Goal: Information Seeking & Learning: Learn about a topic

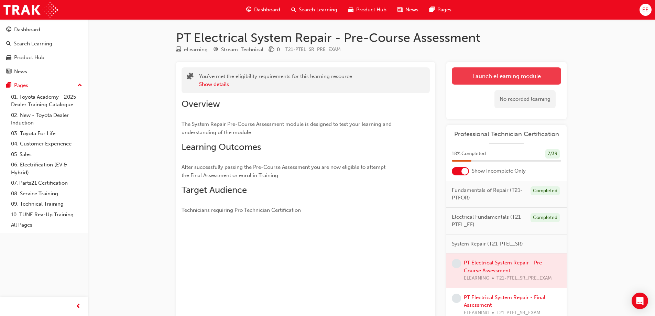
click at [488, 79] on link "Launch eLearning module" at bounding box center [506, 75] width 109 height 17
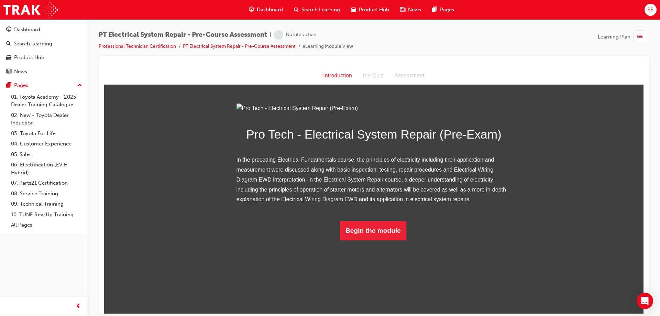
scroll to position [2, 0]
click at [378, 240] on button "Begin the module" at bounding box center [373, 230] width 66 height 19
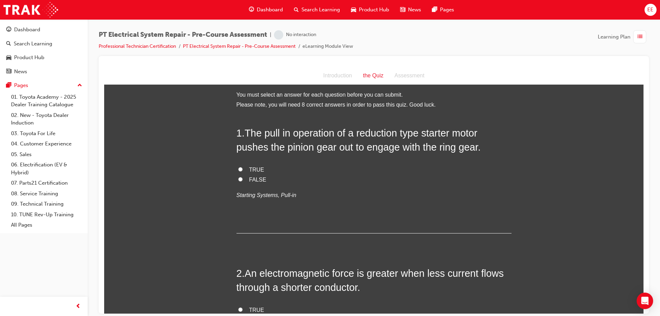
scroll to position [0, 0]
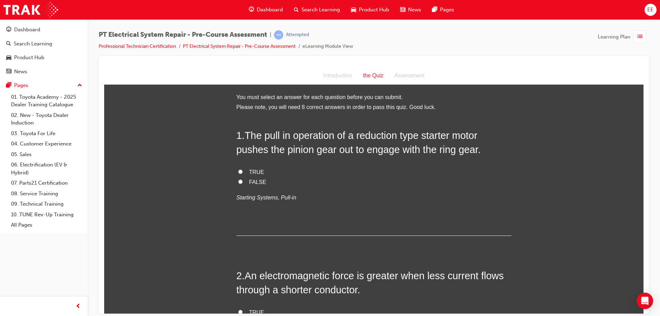
click at [256, 169] on span "TRUE" at bounding box center [256, 172] width 15 height 6
click at [243, 169] on input "TRUE" at bounding box center [240, 171] width 4 height 4
radio input "true"
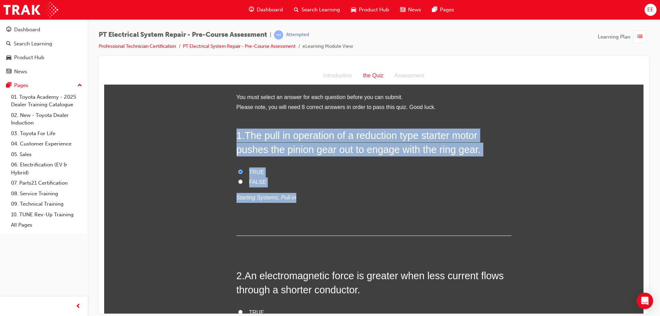
drag, startPoint x: 310, startPoint y: 197, endPoint x: 227, endPoint y: 133, distance: 104.6
copy div "1 . The pull in operation of a reduction type starter motor pushes the pinion g…"
click at [326, 181] on label "FALSE" at bounding box center [374, 182] width 275 height 10
click at [243, 181] on input "FALSE" at bounding box center [240, 181] width 4 height 4
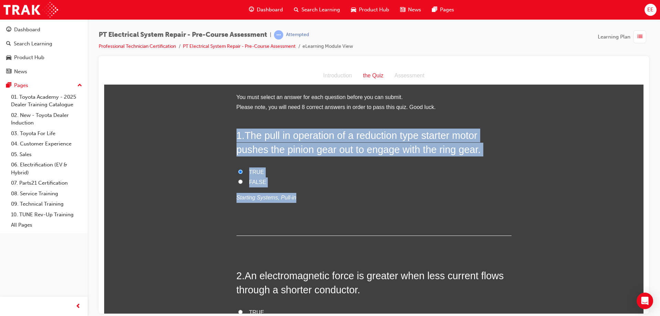
radio input "true"
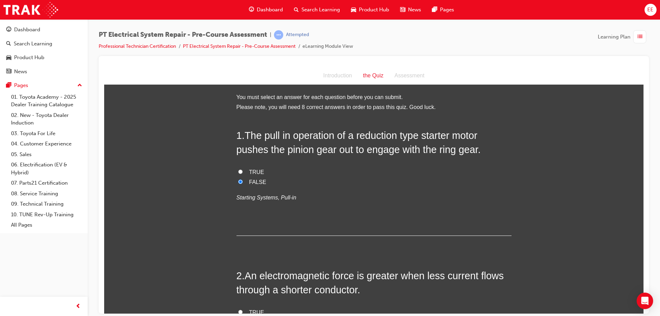
click at [257, 172] on span "TRUE" at bounding box center [256, 172] width 15 height 6
click at [243, 172] on input "TRUE" at bounding box center [240, 171] width 4 height 4
radio input "true"
click at [294, 138] on span "The pull in operation of a reduction type starter motor pushes the pinion gear …" at bounding box center [359, 142] width 244 height 25
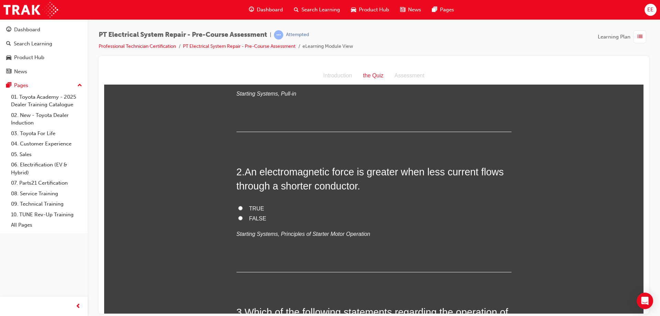
scroll to position [103, 0]
click at [252, 222] on span "FALSE" at bounding box center [257, 219] width 17 height 6
click at [243, 221] on input "FALSE" at bounding box center [240, 218] width 4 height 4
radio input "true"
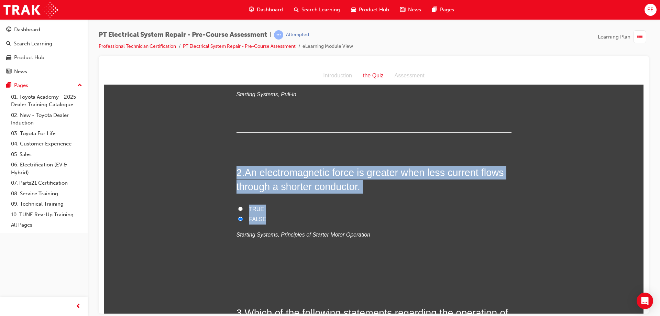
drag, startPoint x: 278, startPoint y: 221, endPoint x: 224, endPoint y: 171, distance: 74.0
copy div "2 . An electromagnetic force is greater when less current flows through a short…"
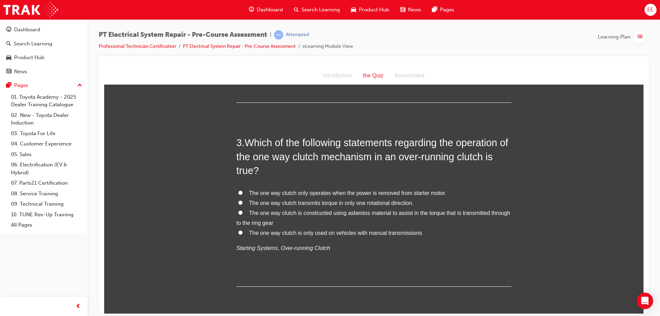
scroll to position [275, 0]
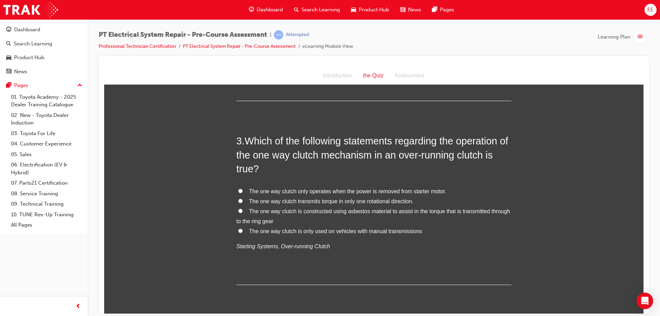
click at [240, 203] on label "The one way clutch transmits torque in only one rotational direction." at bounding box center [374, 201] width 275 height 10
click at [240, 203] on input "The one way clutch transmits torque in only one rotational direction." at bounding box center [240, 200] width 4 height 4
radio input "true"
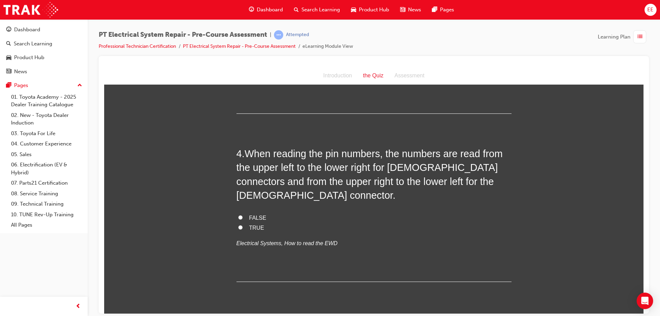
scroll to position [447, 0]
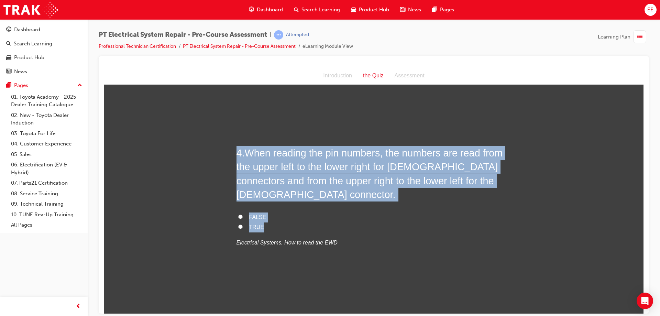
drag, startPoint x: 335, startPoint y: 213, endPoint x: 217, endPoint y: 143, distance: 136.3
copy div "4 . When reading the pin numbers, the numbers are read from the upper left to t…"
click at [363, 212] on label "FALSE" at bounding box center [374, 217] width 275 height 10
click at [243, 214] on input "FALSE" at bounding box center [240, 216] width 4 height 4
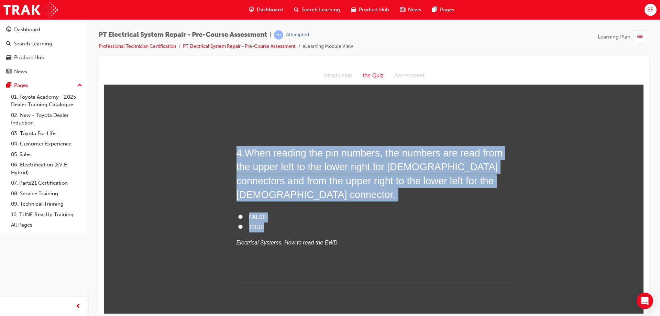
radio input "true"
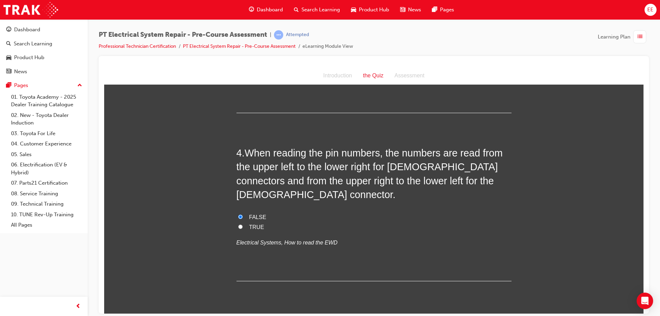
click at [244, 222] on label "TRUE" at bounding box center [374, 227] width 275 height 10
click at [243, 224] on input "TRUE" at bounding box center [240, 226] width 4 height 4
radio input "true"
click at [257, 214] on span "FALSE" at bounding box center [257, 217] width 17 height 6
click at [243, 214] on input "FALSE" at bounding box center [240, 216] width 4 height 4
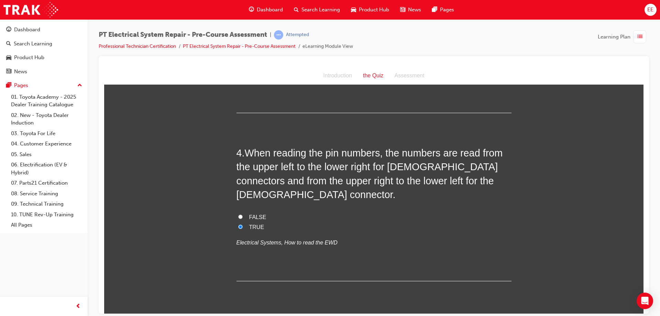
radio input "true"
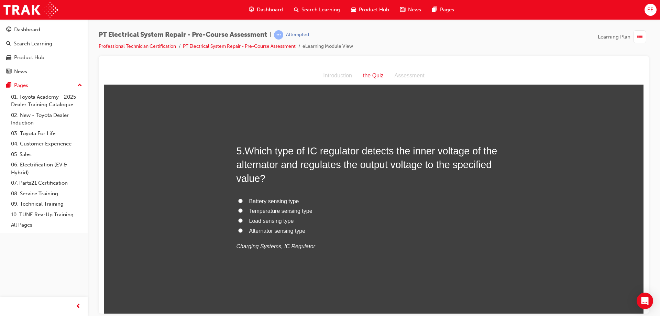
scroll to position [619, 0]
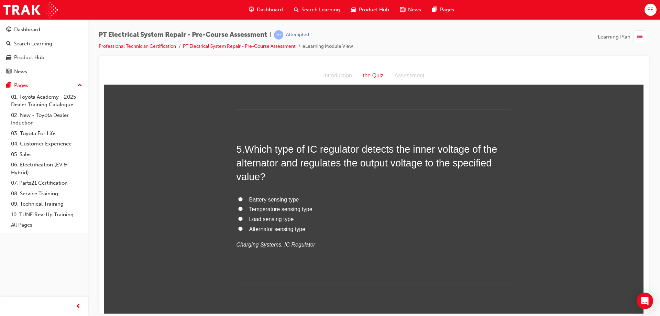
click at [254, 226] on span "Alternator sensing type" at bounding box center [277, 229] width 56 height 6
click at [243, 226] on input "Alternator sensing type" at bounding box center [240, 228] width 4 height 4
radio input "true"
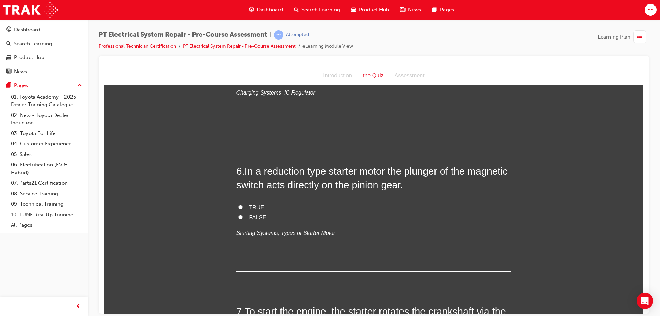
scroll to position [791, 0]
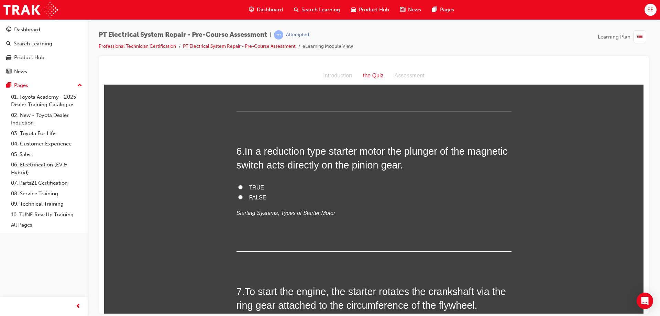
click at [246, 183] on label "TRUE" at bounding box center [374, 188] width 275 height 10
click at [243, 185] on input "TRUE" at bounding box center [240, 187] width 4 height 4
radio input "true"
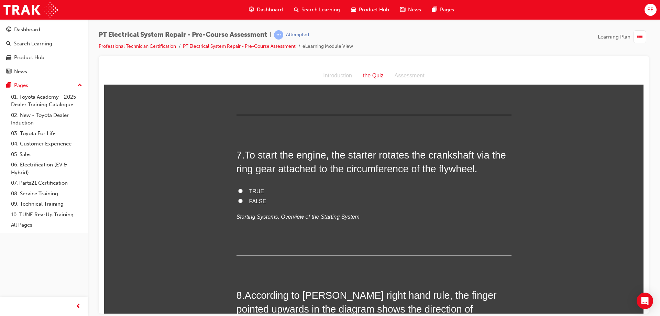
scroll to position [928, 0]
click at [244, 185] on label "TRUE" at bounding box center [374, 190] width 275 height 10
click at [243, 187] on input "TRUE" at bounding box center [240, 189] width 4 height 4
radio input "true"
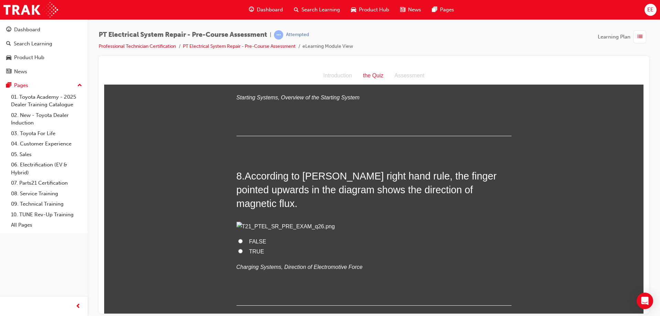
scroll to position [1066, 0]
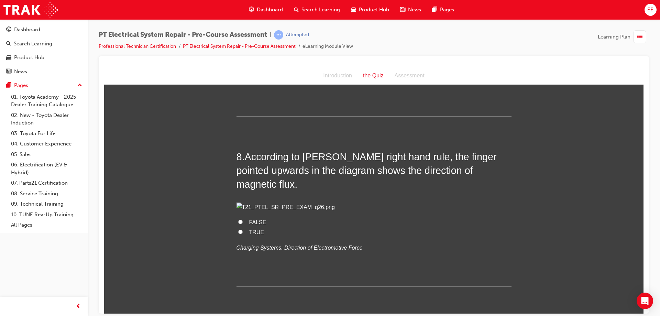
click at [254, 235] on span "TRUE" at bounding box center [256, 232] width 15 height 6
click at [243, 234] on input "TRUE" at bounding box center [240, 231] width 4 height 4
radio input "true"
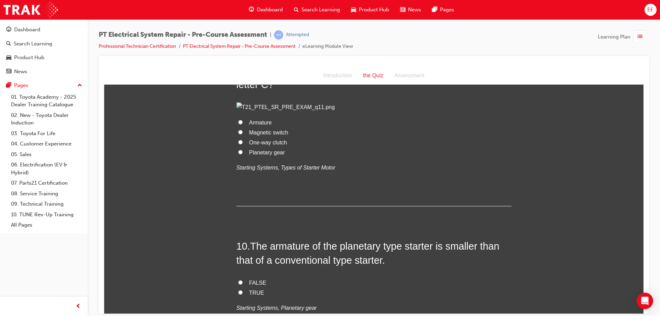
scroll to position [1341, 0]
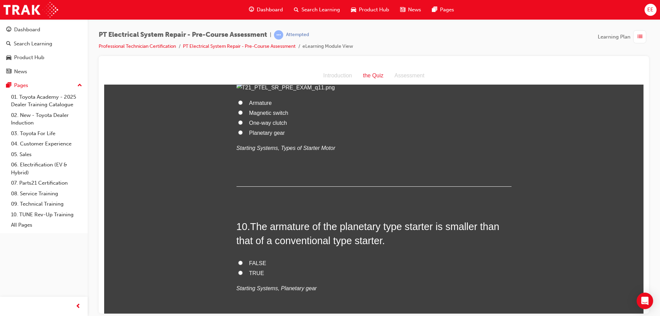
click at [262, 135] on span "Planetary gear" at bounding box center [267, 133] width 36 height 6
click at [243, 134] on input "Planetary gear" at bounding box center [240, 132] width 4 height 4
radio input "true"
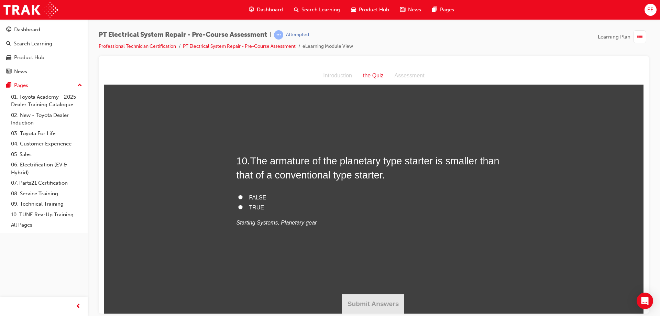
scroll to position [1513, 0]
click at [256, 200] on span "FALSE" at bounding box center [257, 197] width 17 height 6
click at [243, 199] on input "FALSE" at bounding box center [240, 197] width 4 height 4
radio input "true"
click at [256, 210] on span "TRUE" at bounding box center [256, 207] width 15 height 6
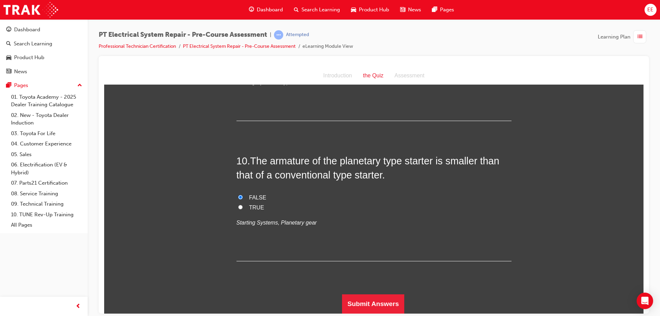
click at [243, 209] on input "TRUE" at bounding box center [240, 207] width 4 height 4
radio input "true"
click at [384, 304] on button "Submit Answers" at bounding box center [373, 303] width 63 height 19
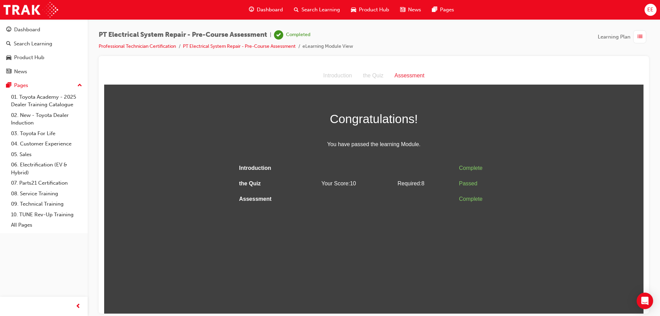
drag, startPoint x: 348, startPoint y: 258, endPoint x: 350, endPoint y: 254, distance: 4.5
click at [349, 257] on html "Assessment Introduction the Quiz Assessment Congratulations! You have passed th…" at bounding box center [374, 190] width 540 height 247
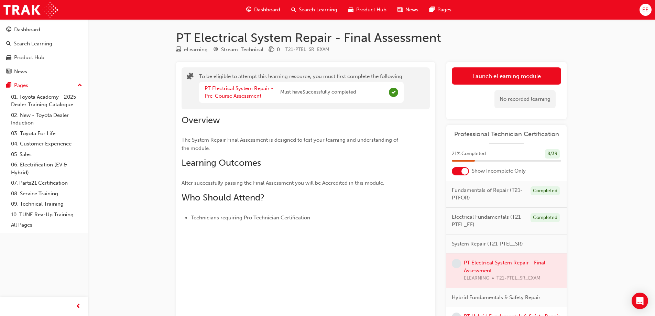
click at [403, 178] on div "Overview The System Repair Final Assessment is designed to test your learning a…" at bounding box center [294, 168] width 224 height 107
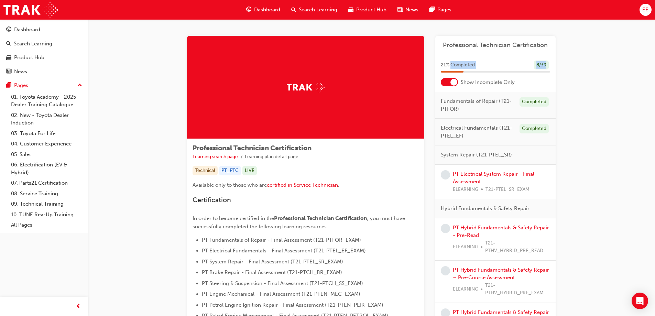
drag, startPoint x: 554, startPoint y: 66, endPoint x: 451, endPoint y: 63, distance: 102.9
click at [451, 63] on div "21 % Completed 8 / 39" at bounding box center [495, 70] width 120 height 18
click at [485, 63] on div "21 % Completed 8 / 39" at bounding box center [495, 65] width 109 height 9
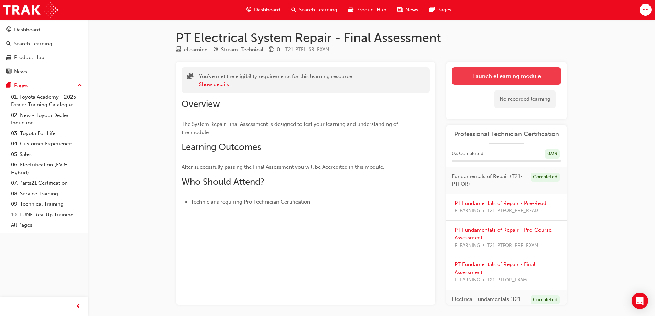
click at [511, 77] on link "Launch eLearning module" at bounding box center [506, 75] width 109 height 17
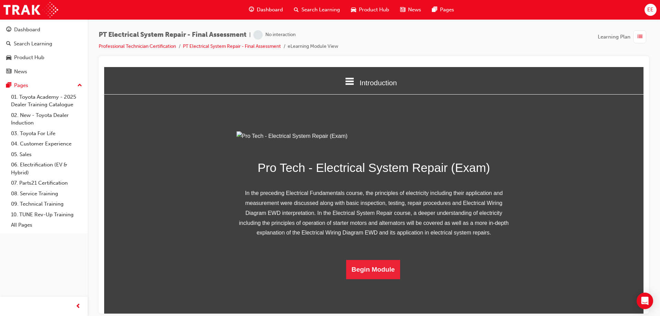
scroll to position [41, 0]
click at [383, 279] on button "Begin Module" at bounding box center [373, 269] width 54 height 19
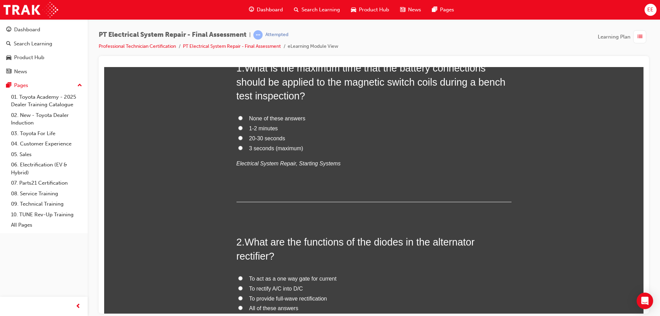
scroll to position [0, 0]
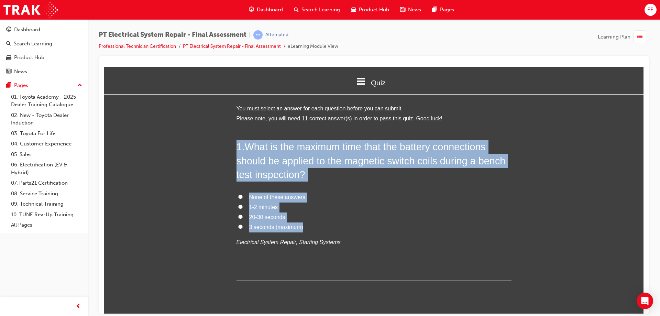
drag, startPoint x: 319, startPoint y: 230, endPoint x: 221, endPoint y: 136, distance: 135.7
copy div "1 . What is the maximum time that the battery connections should be applied to …"
click at [318, 207] on label "1-2 minutes" at bounding box center [374, 207] width 275 height 10
click at [243, 207] on input "1-2 minutes" at bounding box center [240, 206] width 4 height 4
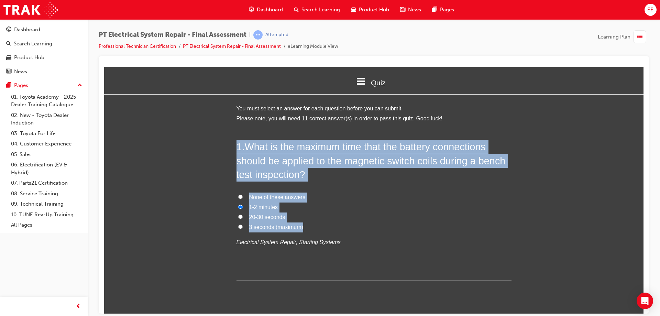
radio input "true"
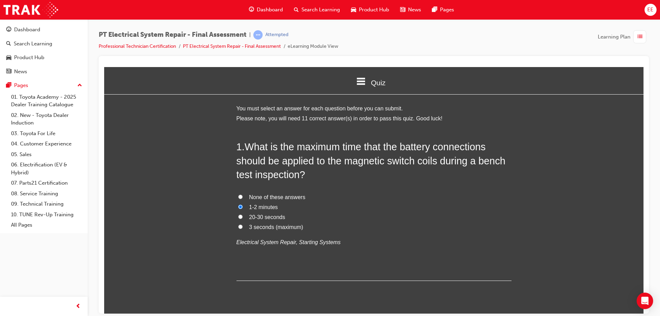
click at [272, 227] on span "3 seconds (maximum)" at bounding box center [276, 227] width 54 height 6
click at [243, 227] on input "3 seconds (maximum)" at bounding box center [240, 226] width 4 height 4
radio input "true"
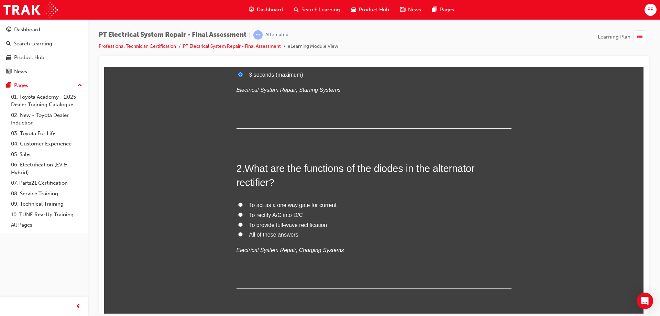
scroll to position [172, 0]
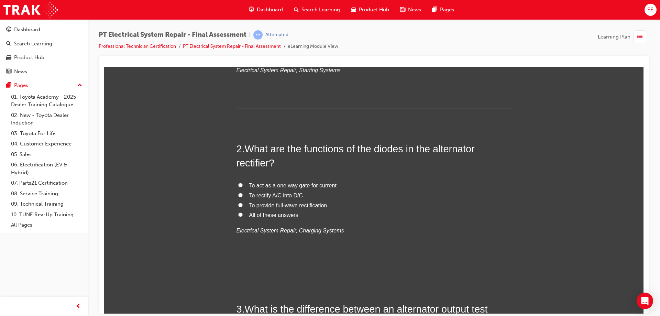
click at [314, 185] on span "To act as a one way gate for current" at bounding box center [292, 185] width 87 height 6
click at [243, 185] on input "To act as a one way gate for current" at bounding box center [240, 185] width 4 height 4
radio input "true"
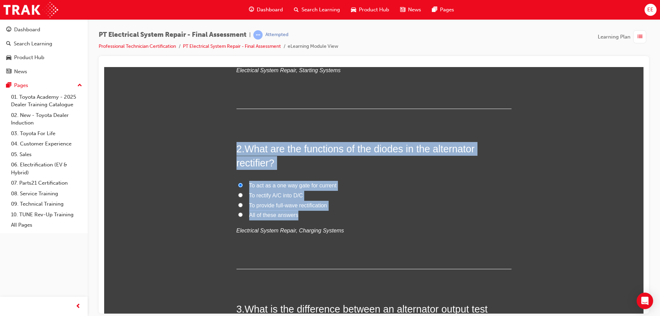
drag, startPoint x: 340, startPoint y: 214, endPoint x: 217, endPoint y: 145, distance: 141.0
copy div "2 . What are the functions of the diodes in the alternator rectifier? To act as…"
click at [271, 217] on span "All of these answers" at bounding box center [273, 215] width 49 height 6
click at [243, 217] on input "All of these answers" at bounding box center [240, 214] width 4 height 4
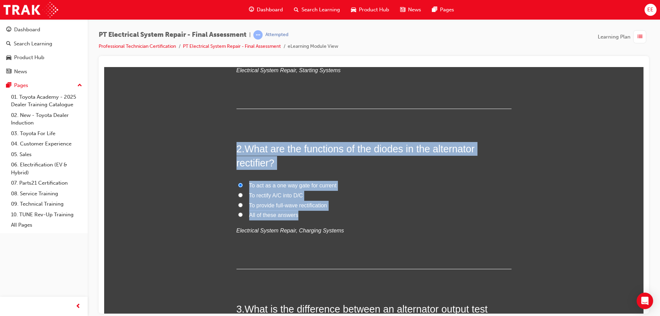
radio input "true"
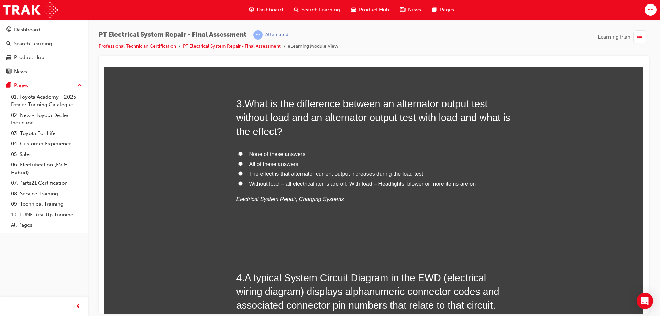
scroll to position [378, 0]
click at [254, 184] on span "Without load – all electrical items are off. With load – Headlights, blower or …" at bounding box center [362, 183] width 227 height 6
click at [243, 184] on input "Without load – all electrical items are off. With load – Headlights, blower or …" at bounding box center [240, 182] width 4 height 4
radio input "true"
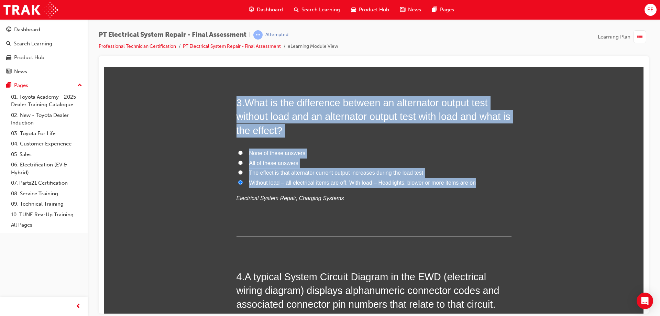
drag, startPoint x: 480, startPoint y: 182, endPoint x: 199, endPoint y: 96, distance: 293.3
copy div "3 . What is the difference between an alternator output test without load and a…"
click at [257, 161] on span "All of these answers" at bounding box center [273, 163] width 49 height 6
click at [243, 161] on input "All of these answers" at bounding box center [240, 162] width 4 height 4
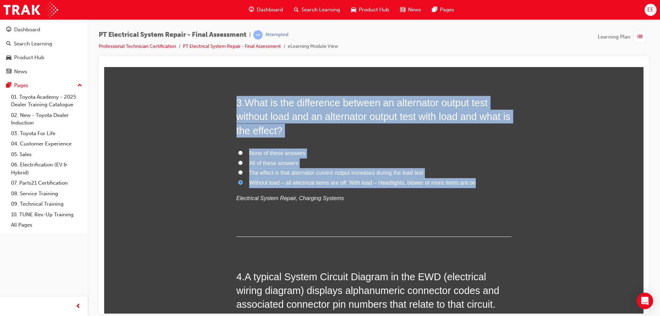
radio input "true"
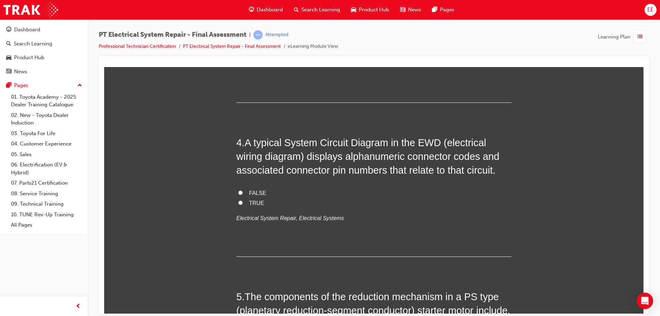
scroll to position [516, 0]
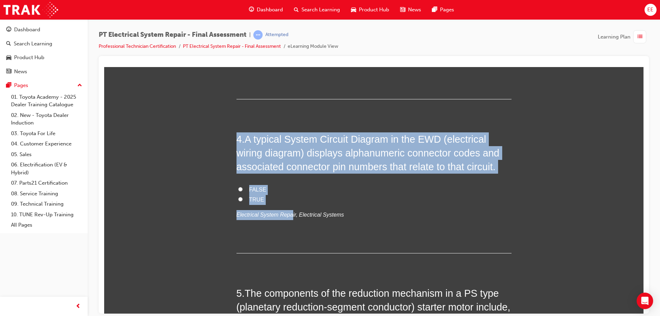
drag, startPoint x: 284, startPoint y: 210, endPoint x: 198, endPoint y: 128, distance: 118.9
copy div "4 . A typical System Circuit Diagram in the EWD (electrical wiring diagram) dis…"
click at [253, 198] on span "TRUE" at bounding box center [256, 199] width 15 height 6
click at [243, 198] on input "TRUE" at bounding box center [240, 199] width 4 height 4
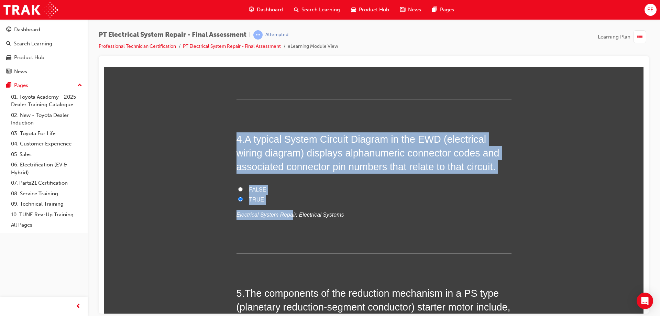
radio input "true"
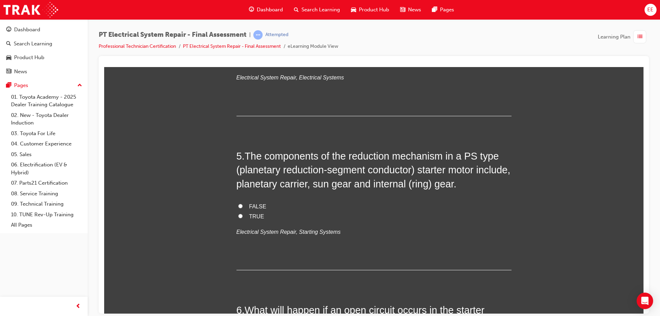
scroll to position [653, 0]
drag, startPoint x: 249, startPoint y: 216, endPoint x: 258, endPoint y: 215, distance: 9.3
click at [249, 216] on span "TRUE" at bounding box center [256, 216] width 15 height 6
click at [237, 215] on label "TRUE" at bounding box center [374, 216] width 275 height 10
click at [238, 215] on input "TRUE" at bounding box center [240, 215] width 4 height 4
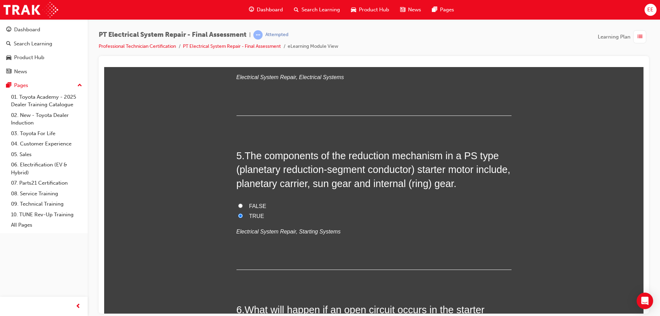
radio input "true"
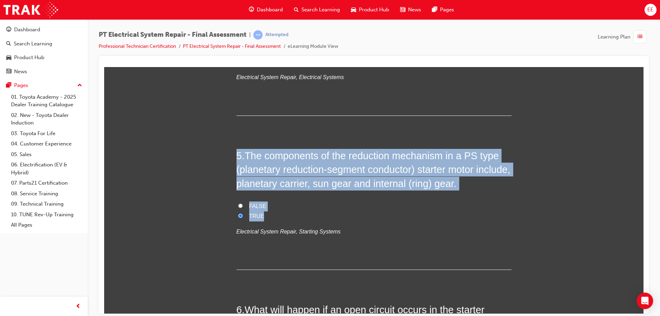
drag, startPoint x: 276, startPoint y: 215, endPoint x: 208, endPoint y: 148, distance: 96.5
copy div "5 . The components of the reduction mechanism in a PS type (planetary reduction…"
click at [384, 179] on span "The components of the reduction mechanism in a PS type (planetary reduction-seg…" at bounding box center [374, 169] width 274 height 39
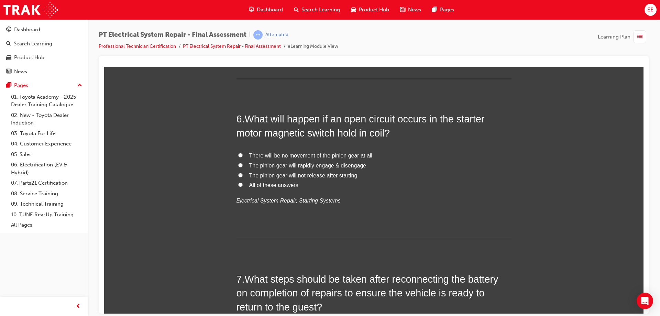
scroll to position [825, 0]
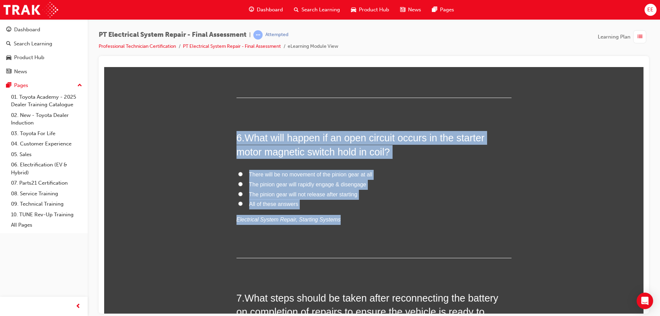
drag, startPoint x: 360, startPoint y: 212, endPoint x: 227, endPoint y: 128, distance: 157.5
copy div "6 . What will happen if an open circuit occurs in the starter motor magnetic sw…"
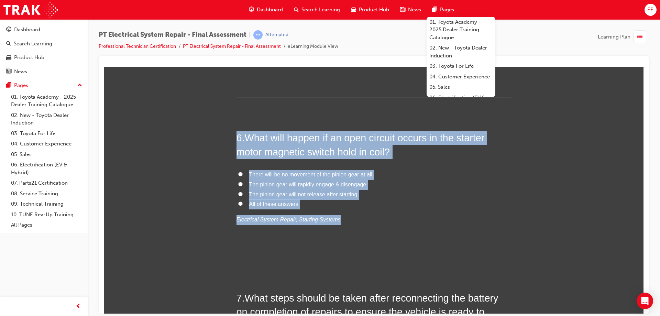
click at [399, 189] on label "The pinion gear will not release after starting" at bounding box center [374, 194] width 275 height 10
click at [243, 192] on input "The pinion gear will not release after starting" at bounding box center [240, 194] width 4 height 4
radio input "true"
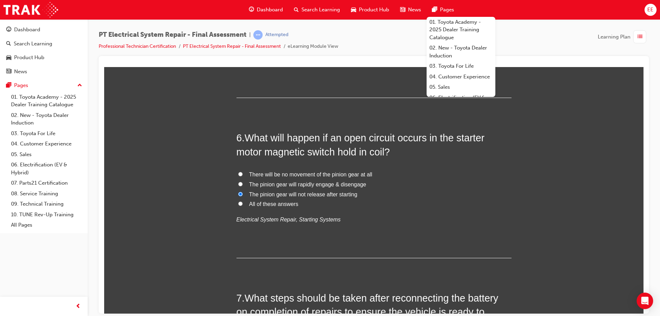
click at [293, 206] on span "All of these answers" at bounding box center [273, 204] width 49 height 6
click at [243, 206] on input "All of these answers" at bounding box center [240, 203] width 4 height 4
radio input "true"
click at [275, 175] on span "There will be no movement of the pinion gear at all" at bounding box center [310, 174] width 123 height 6
click at [243, 175] on input "There will be no movement of the pinion gear at all" at bounding box center [240, 174] width 4 height 4
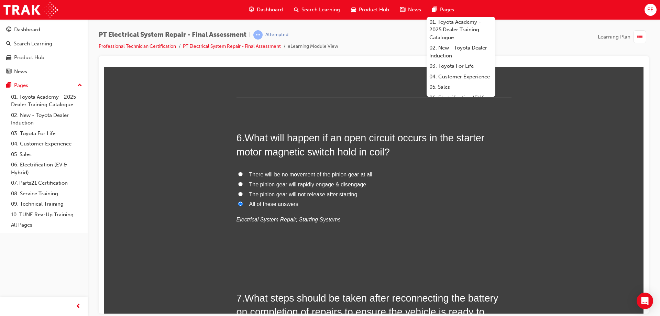
radio input "true"
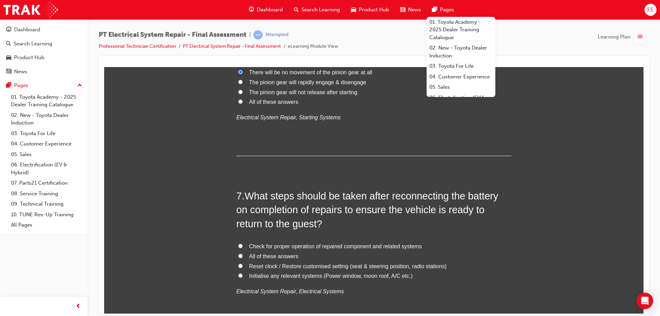
scroll to position [928, 0]
click at [367, 219] on h2 "7 . What steps should be taken after reconnecting the battery on completion of …" at bounding box center [374, 209] width 275 height 42
click at [322, 215] on h2 "7 . What steps should be taken after reconnecting the battery on completion of …" at bounding box center [374, 209] width 275 height 42
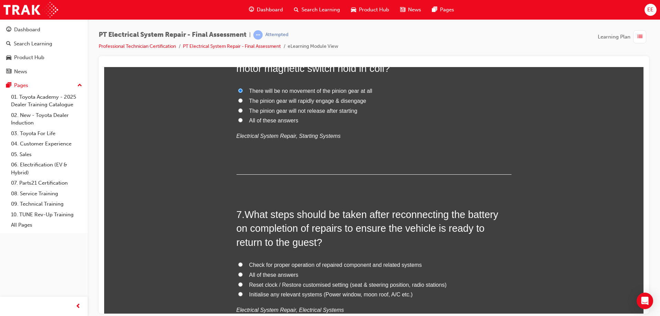
scroll to position [963, 0]
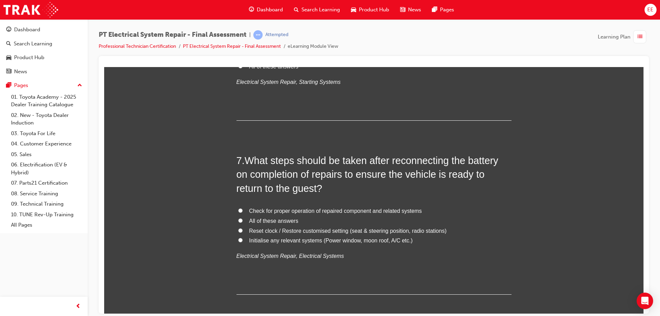
click at [271, 223] on span "All of these answers" at bounding box center [273, 221] width 49 height 6
click at [243, 222] on input "All of these answers" at bounding box center [240, 220] width 4 height 4
radio input "true"
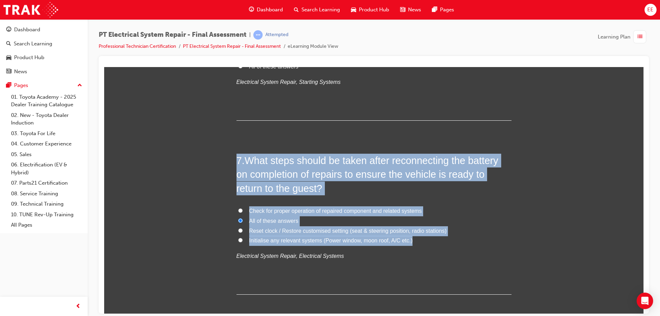
drag, startPoint x: 446, startPoint y: 242, endPoint x: 221, endPoint y: 140, distance: 247.2
click at [221, 140] on div "You must select an answer for each question before you can submit. Please note,…" at bounding box center [374, 282] width 540 height 2283
copy div "7 . What steps should be taken after reconnecting the battery on completion of …"
click at [261, 219] on span "All of these answers" at bounding box center [273, 221] width 49 height 6
click at [243, 219] on input "All of these answers" at bounding box center [240, 220] width 4 height 4
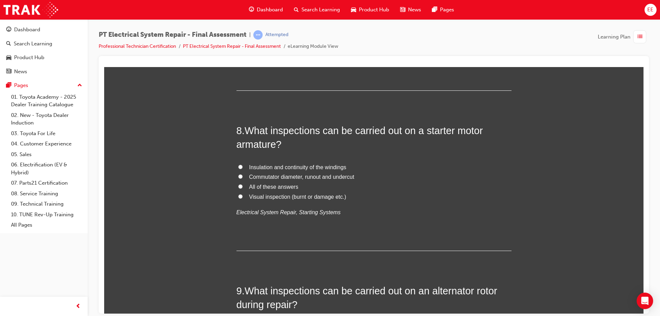
scroll to position [1169, 0]
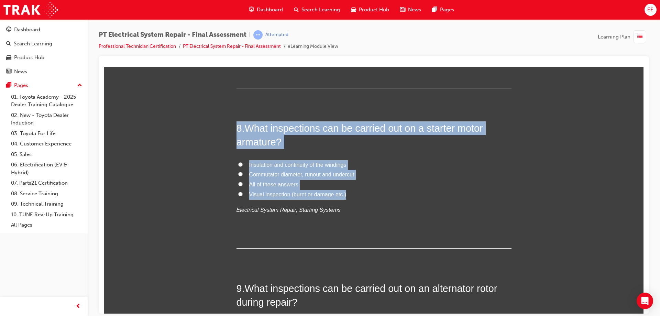
drag, startPoint x: 345, startPoint y: 193, endPoint x: 206, endPoint y: 119, distance: 157.1
click at [206, 119] on div "You must select an answer for each question before you can submit. Please note,…" at bounding box center [374, 75] width 540 height 2283
copy div "8 . What inspections can be carried out on a starter motor armature? Insulation…"
click at [265, 186] on span "All of these answers" at bounding box center [273, 184] width 49 height 6
click at [243, 186] on input "All of these answers" at bounding box center [240, 184] width 4 height 4
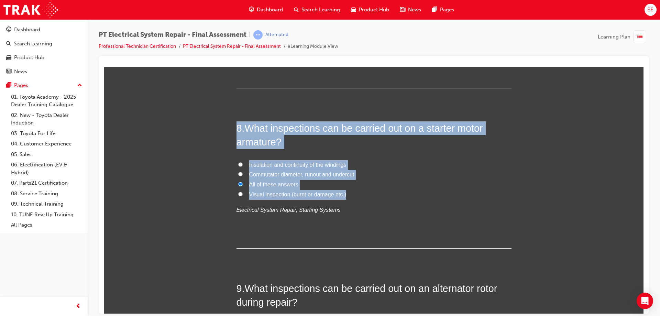
radio input "true"
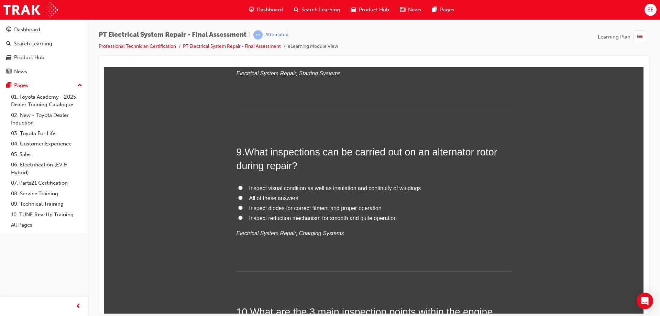
scroll to position [1307, 0]
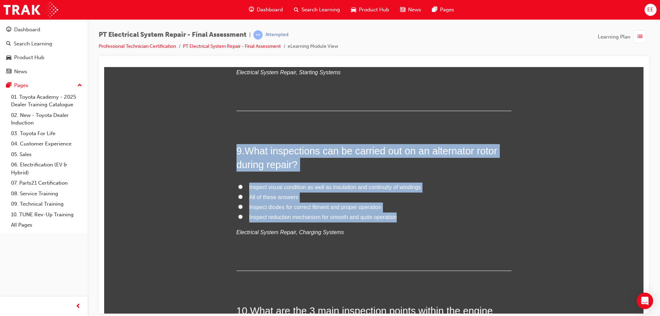
drag, startPoint x: 365, startPoint y: 200, endPoint x: 217, endPoint y: 151, distance: 155.4
copy div "9 . What inspections can be carried out on an alternator rotor during repair? I…"
click at [382, 173] on div "9 . What inspections can be carried out on an alternator rotor during repair? I…" at bounding box center [374, 207] width 275 height 127
click at [268, 199] on span "All of these answers" at bounding box center [273, 197] width 49 height 6
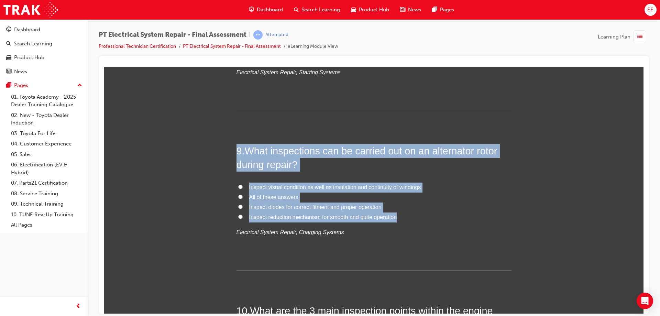
click at [243, 199] on input "All of these answers" at bounding box center [240, 196] width 4 height 4
radio input "true"
click at [331, 188] on span "Inspect visual condition as well as insulation and continuity of windings" at bounding box center [335, 187] width 172 height 6
click at [243, 188] on input "Inspect visual condition as well as insulation and continuity of windings" at bounding box center [240, 186] width 4 height 4
radio input "true"
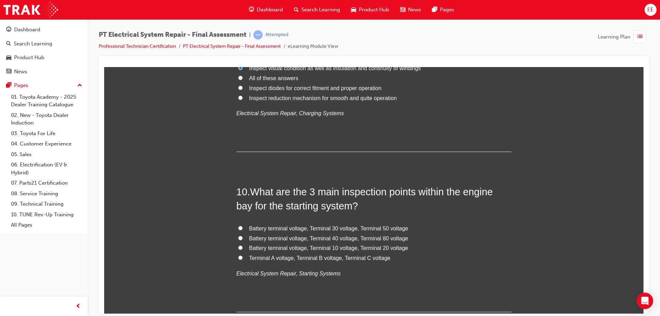
scroll to position [1444, 0]
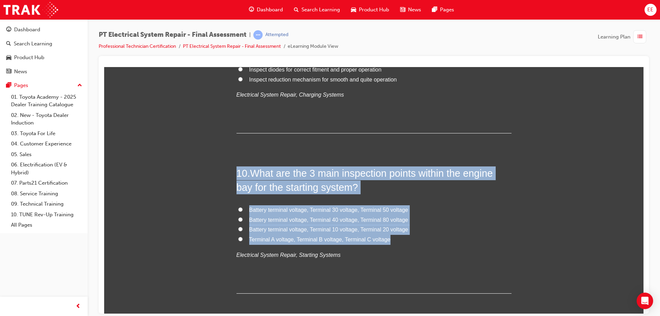
drag, startPoint x: 400, startPoint y: 242, endPoint x: 213, endPoint y: 169, distance: 201.3
copy div "10 . What are the 3 main inspection points within the engine bay for the starti…"
click at [319, 222] on span "Battery terminal voltage, Terminal 40 voltage, Terminal 80 voltage" at bounding box center [328, 220] width 159 height 6
click at [243, 221] on input "Battery terminal voltage, Terminal 40 voltage, Terminal 80 voltage" at bounding box center [240, 219] width 4 height 4
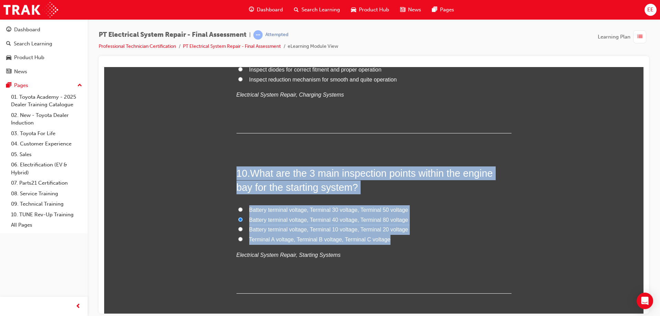
radio input "true"
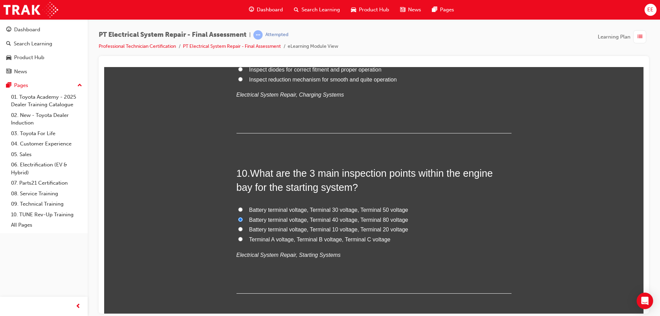
click at [244, 208] on label "Battery terminal voltage, Terminal 30 voltage, Terminal 50 voltage" at bounding box center [374, 210] width 275 height 10
click at [243, 208] on input "Battery terminal voltage, Terminal 30 voltage, Terminal 50 voltage" at bounding box center [240, 209] width 4 height 4
radio input "true"
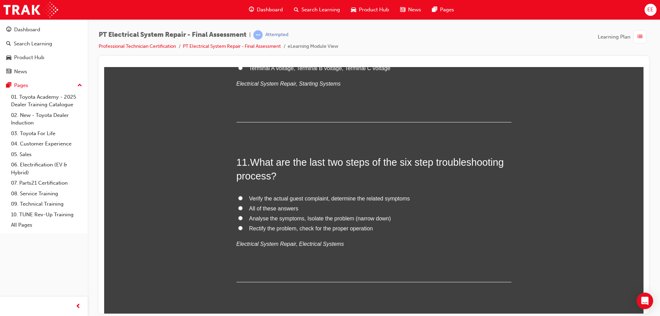
scroll to position [1616, 0]
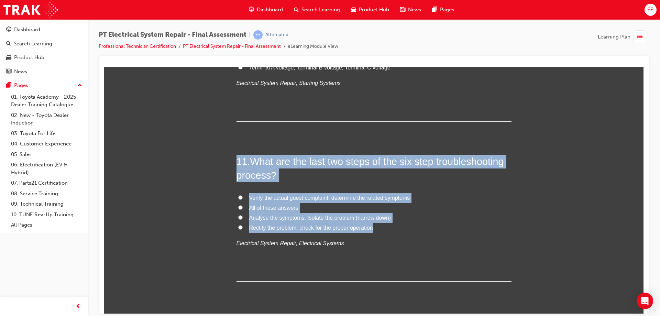
drag, startPoint x: 392, startPoint y: 227, endPoint x: 223, endPoint y: 161, distance: 181.7
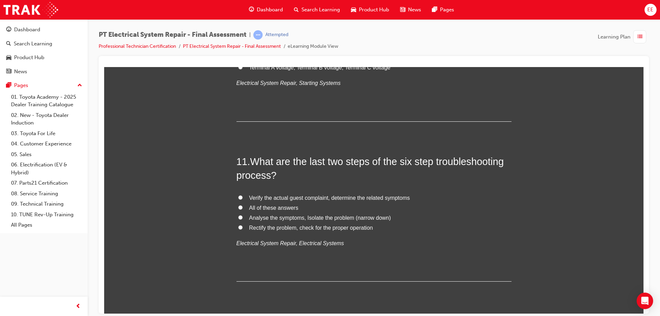
click at [263, 226] on span "Rectify the problem, check for the proper operation" at bounding box center [311, 228] width 124 height 6
click at [243, 226] on input "Rectify the problem, check for the proper operation" at bounding box center [240, 227] width 4 height 4
radio input "true"
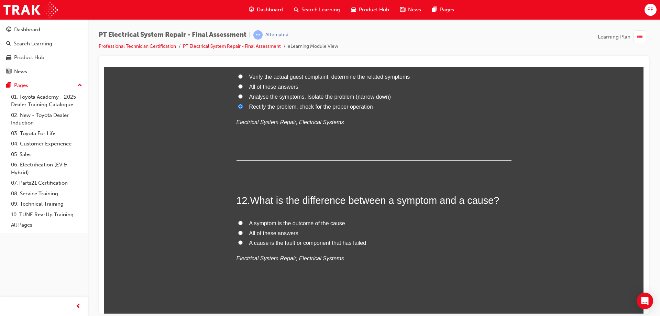
scroll to position [1754, 0]
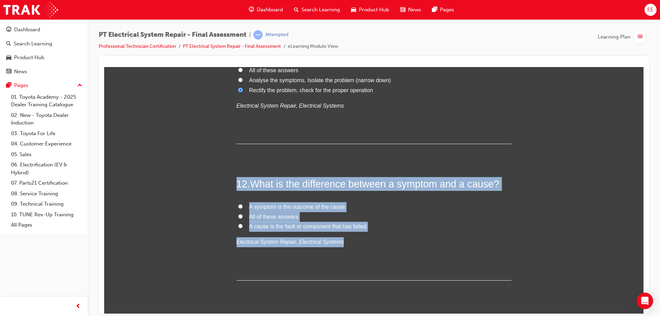
drag, startPoint x: 400, startPoint y: 231, endPoint x: 226, endPoint y: 185, distance: 180.4
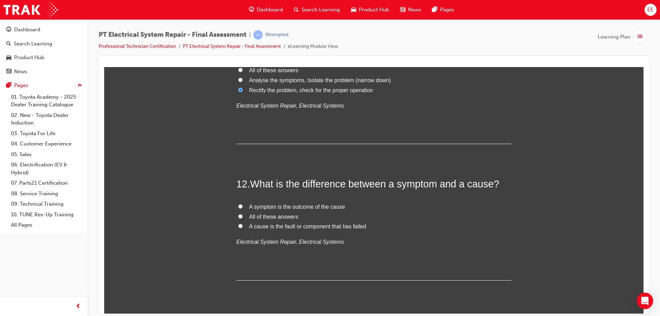
click at [276, 217] on span "All of these answers" at bounding box center [273, 217] width 49 height 6
click at [243, 217] on input "All of these answers" at bounding box center [240, 216] width 4 height 4
radio input "true"
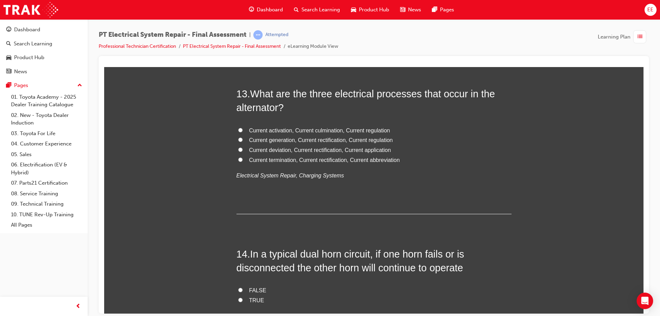
scroll to position [1936, 0]
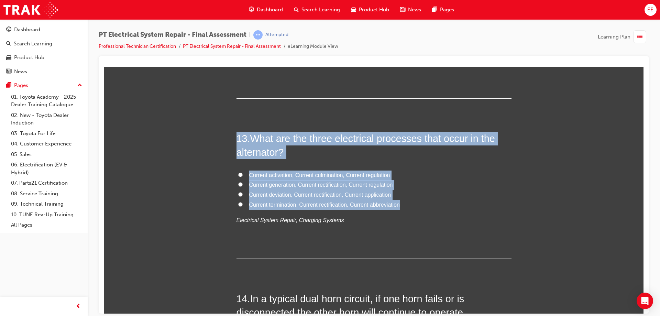
drag, startPoint x: 409, startPoint y: 204, endPoint x: 233, endPoint y: 139, distance: 187.4
click at [350, 158] on h2 "13 . What are the three electrical processes that occur in the alternator?" at bounding box center [374, 145] width 275 height 28
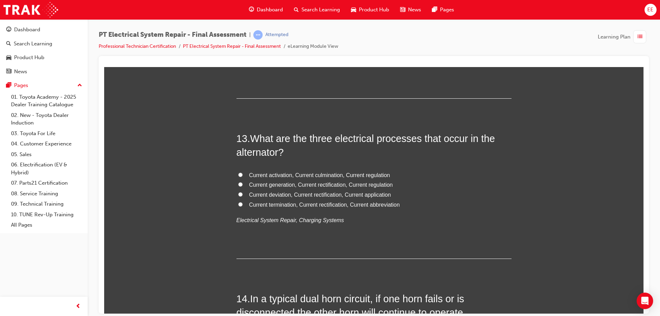
click at [321, 185] on span "Current generation, Current rectification, Current regulation" at bounding box center [321, 185] width 144 height 6
click at [243, 185] on input "Current generation, Current rectification, Current regulation" at bounding box center [240, 184] width 4 height 4
radio input "true"
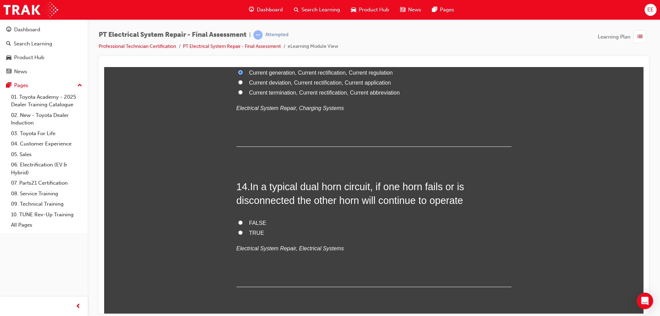
scroll to position [2073, 0]
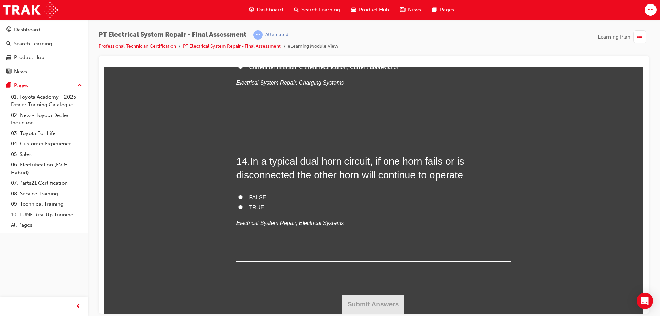
click at [255, 205] on span "TRUE" at bounding box center [256, 207] width 15 height 6
click at [243, 205] on input "TRUE" at bounding box center [240, 207] width 4 height 4
radio input "true"
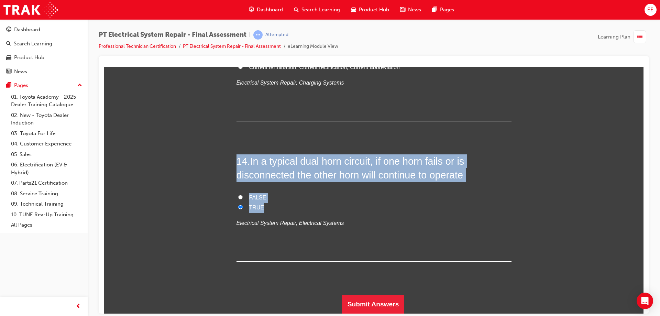
drag, startPoint x: 299, startPoint y: 206, endPoint x: 213, endPoint y: 144, distance: 106.2
click at [270, 206] on label "TRUE" at bounding box center [374, 208] width 275 height 10
click at [243, 206] on input "TRUE" at bounding box center [240, 207] width 4 height 4
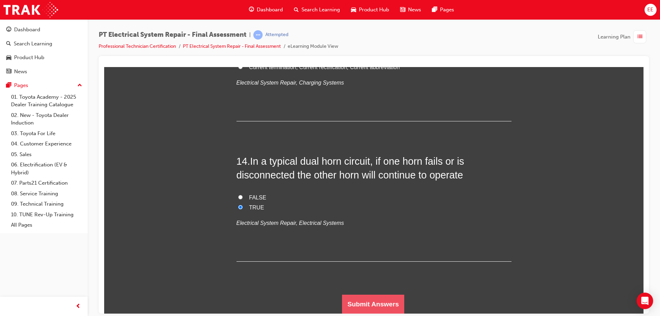
click at [372, 298] on button "Submit Answers" at bounding box center [373, 303] width 63 height 19
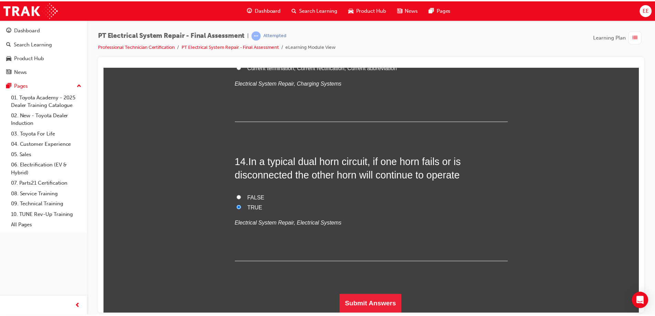
scroll to position [0, 0]
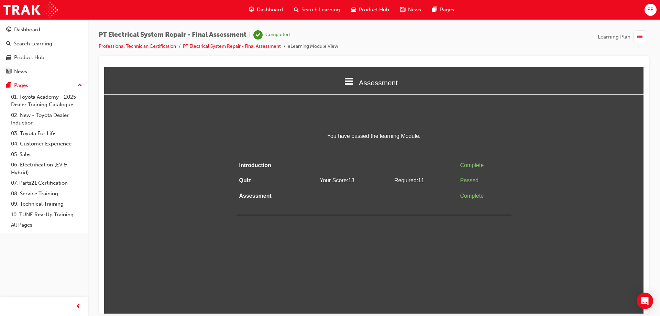
click at [360, 178] on td "Your Score: 13" at bounding box center [354, 180] width 75 height 15
click at [145, 44] on link "Professional Technician Certification" at bounding box center [137, 46] width 77 height 6
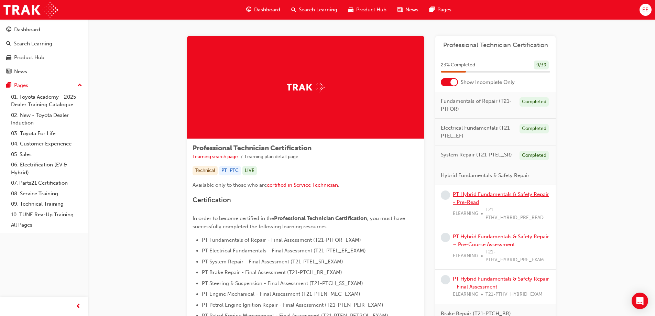
click at [507, 196] on link "PT Hybrid Fundamentals & Safety Repair - Pre-Read" at bounding box center [501, 198] width 96 height 14
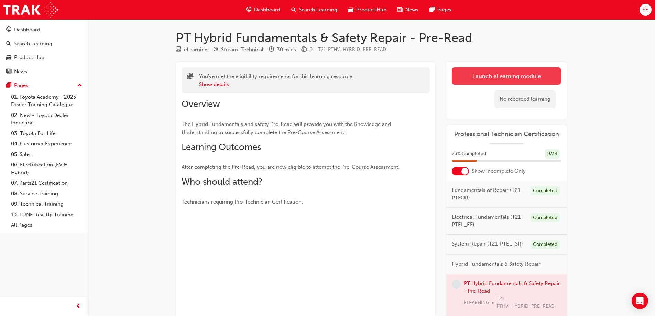
click at [499, 73] on link "Launch eLearning module" at bounding box center [506, 75] width 109 height 17
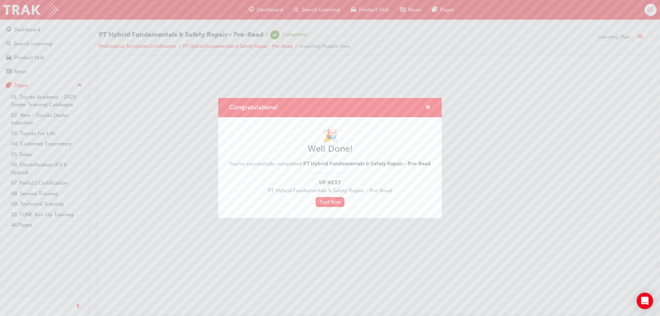
click at [432, 102] on div "Congratulations!" at bounding box center [330, 108] width 224 height 20
click at [426, 105] on span "cross-icon" at bounding box center [428, 108] width 5 height 6
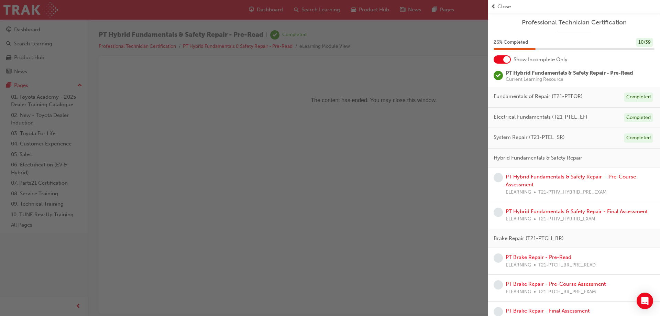
click at [502, 6] on span "Close" at bounding box center [504, 7] width 13 height 8
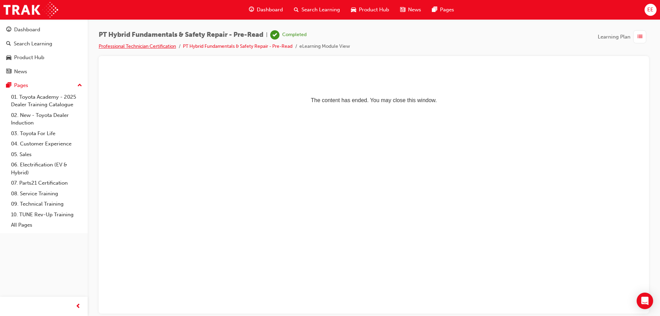
click at [121, 47] on link "Professional Technician Certification" at bounding box center [137, 46] width 77 height 6
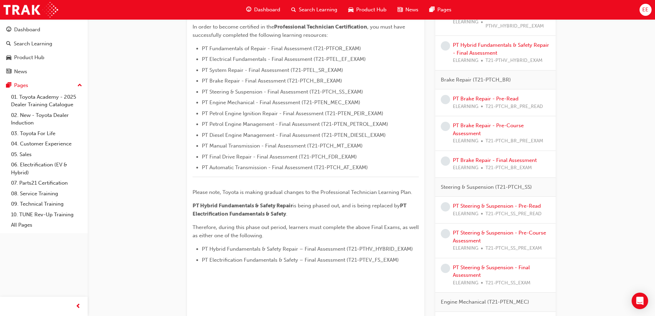
scroll to position [20, 0]
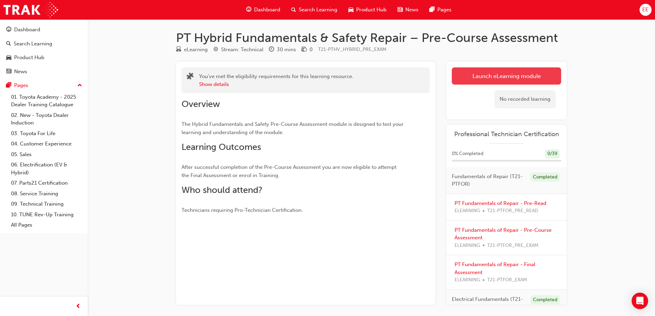
click at [474, 70] on link "Launch eLearning module" at bounding box center [506, 75] width 109 height 17
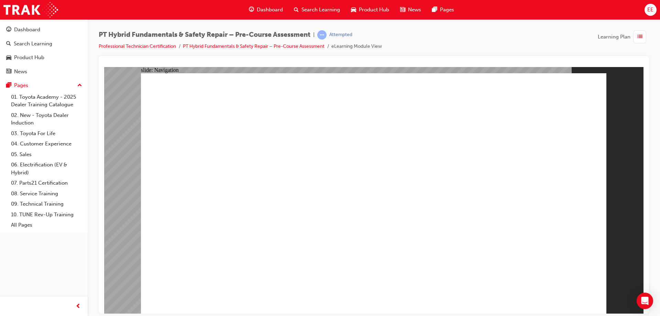
drag, startPoint x: 277, startPoint y: 124, endPoint x: 373, endPoint y: 103, distance: 99.0
radio input "true"
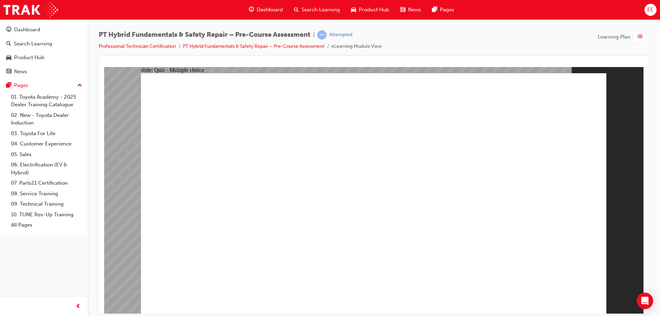
radio input "true"
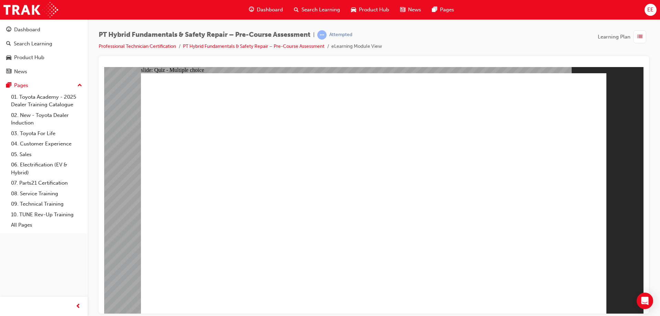
radio input "true"
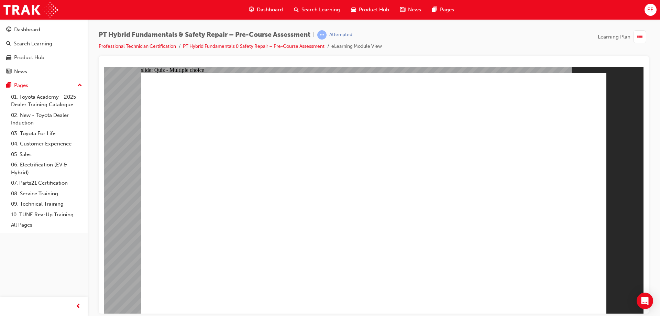
checkbox input "true"
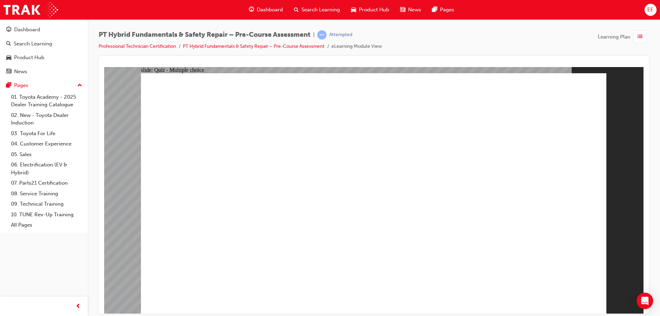
checkbox input "true"
radio input "true"
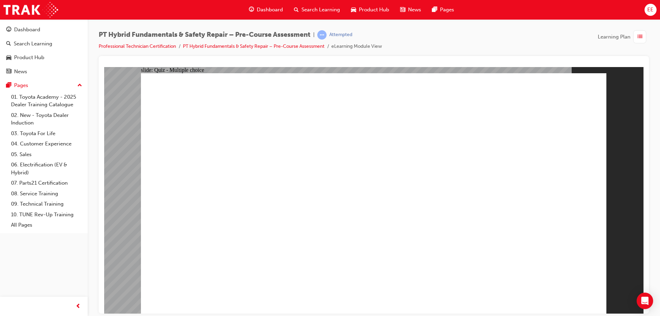
radio input "true"
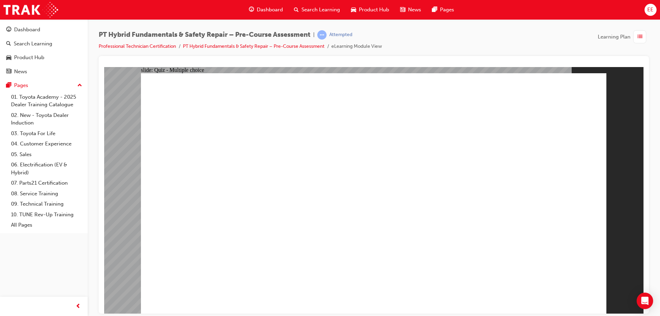
radio input "true"
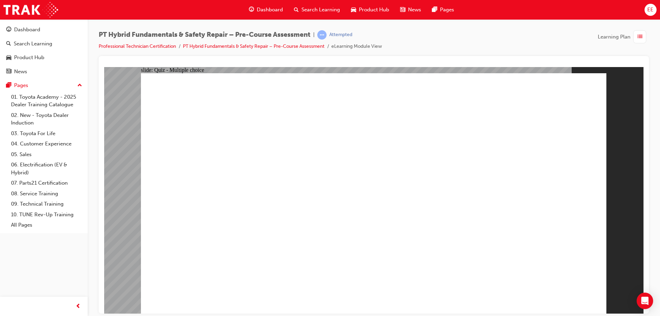
drag, startPoint x: 256, startPoint y: 292, endPoint x: 347, endPoint y: 279, distance: 92.7
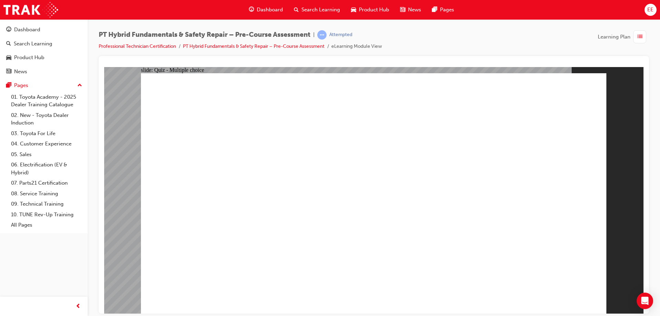
drag, startPoint x: 563, startPoint y: 280, endPoint x: 568, endPoint y: 288, distance: 9.4
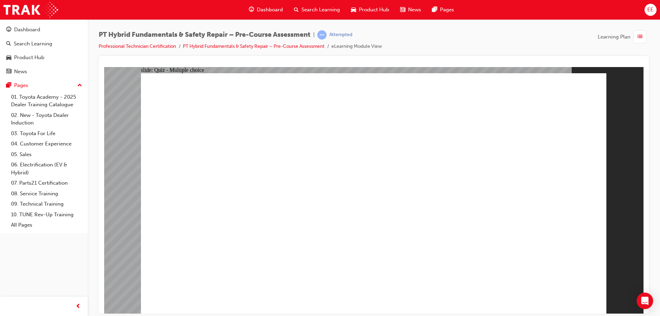
drag, startPoint x: 250, startPoint y: 206, endPoint x: 238, endPoint y: 222, distance: 20.0
click at [304, 46] on link "PT Hybrid Fundamentals & Safety Repair – Pre-Course Assessment" at bounding box center [254, 46] width 142 height 6
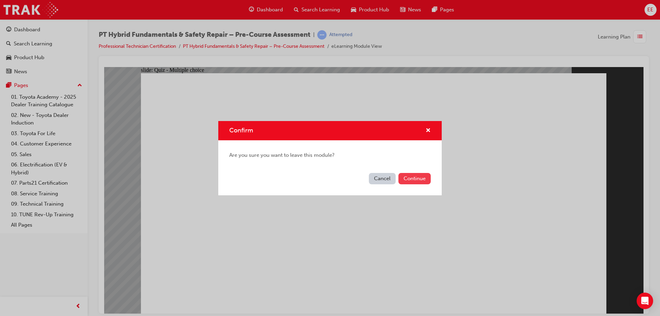
click at [422, 179] on button "Continue" at bounding box center [415, 178] width 32 height 11
